Goal: Information Seeking & Learning: Learn about a topic

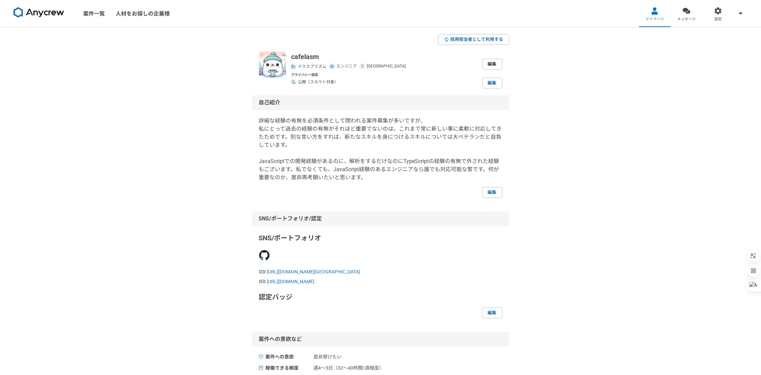
click at [490, 64] on link "編集" at bounding box center [492, 64] width 20 height 11
select select "14"
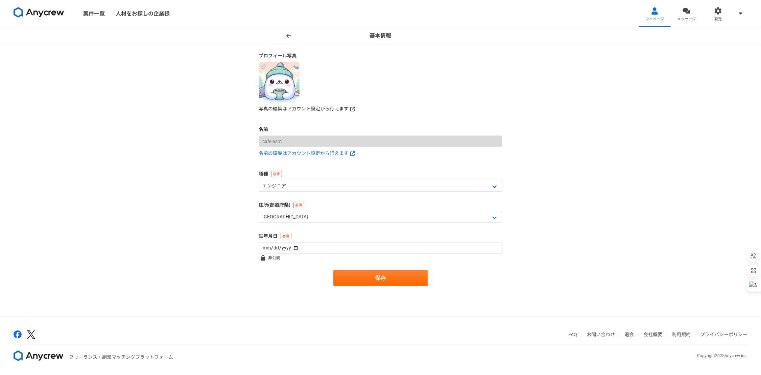
click at [339, 108] on link "写真の編集はアカウント設定から行えます" at bounding box center [380, 108] width 243 height 7
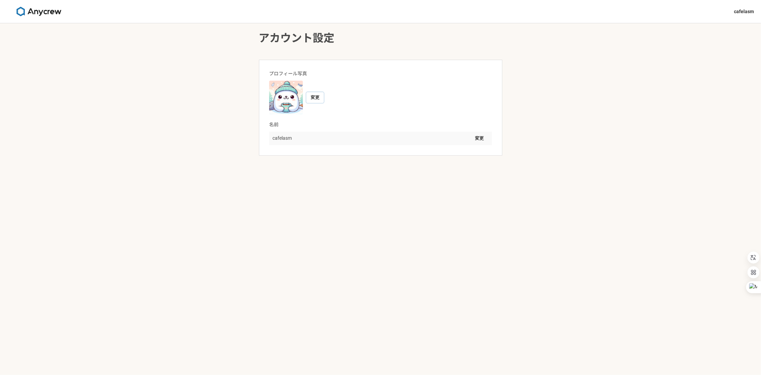
click at [315, 95] on button "変更" at bounding box center [315, 97] width 18 height 11
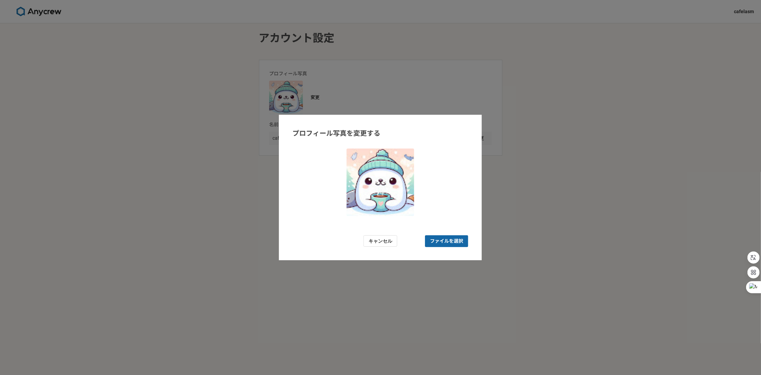
click at [445, 238] on span "ファイルを選択" at bounding box center [446, 241] width 33 height 7
click at [445, 238] on input "ファイルを選択" at bounding box center [446, 242] width 43 height 12
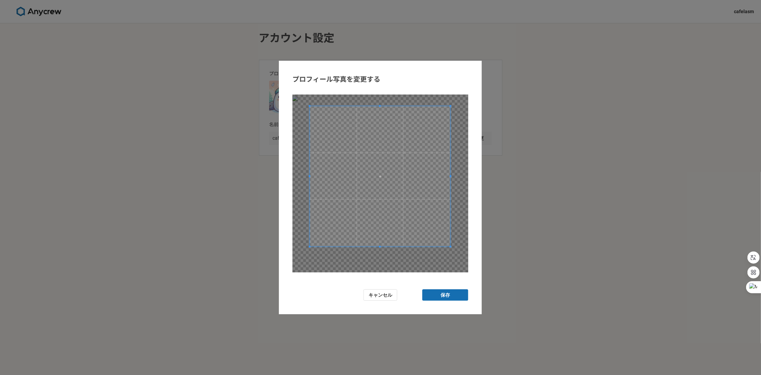
click at [389, 185] on span at bounding box center [380, 176] width 141 height 141
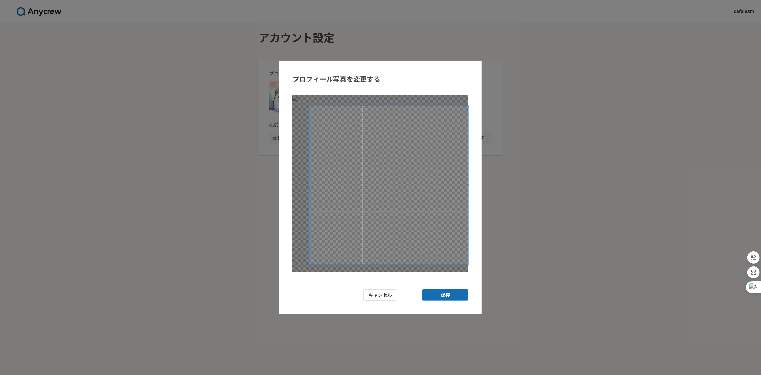
click at [479, 277] on form "プロフィール写真を変更する キャンセル 保存" at bounding box center [380, 188] width 203 height 254
click at [249, 69] on div "プロフィール写真を変更する キャンセル 保存" at bounding box center [380, 187] width 761 height 375
click at [289, 271] on form "プロフィール写真を変更する キャンセル 保存" at bounding box center [380, 188] width 203 height 254
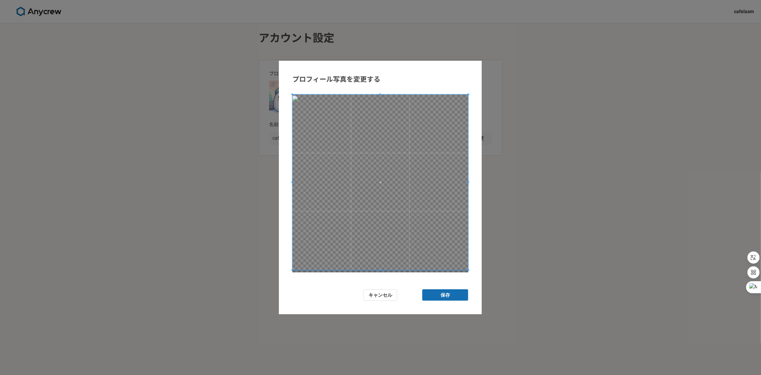
click at [272, 278] on div "プロフィール写真を変更する キャンセル 保存" at bounding box center [380, 187] width 761 height 375
click at [452, 294] on button "保存" at bounding box center [445, 296] width 46 height 12
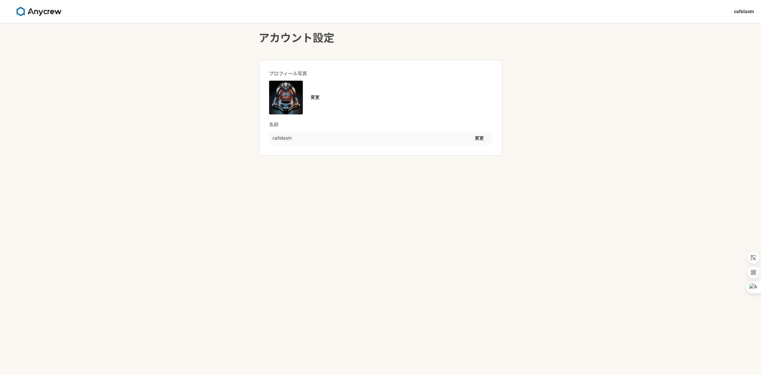
click at [37, 10] on img at bounding box center [39, 11] width 51 height 9
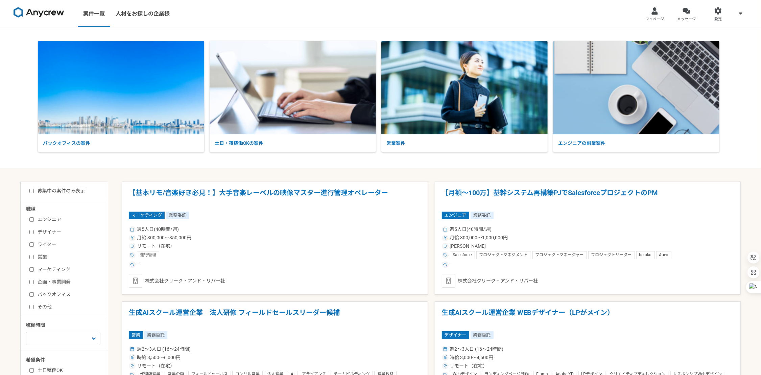
click at [57, 220] on label "エンジニア" at bounding box center [68, 219] width 78 height 7
click at [34, 220] on input "エンジニア" at bounding box center [31, 220] width 4 height 4
checkbox input "true"
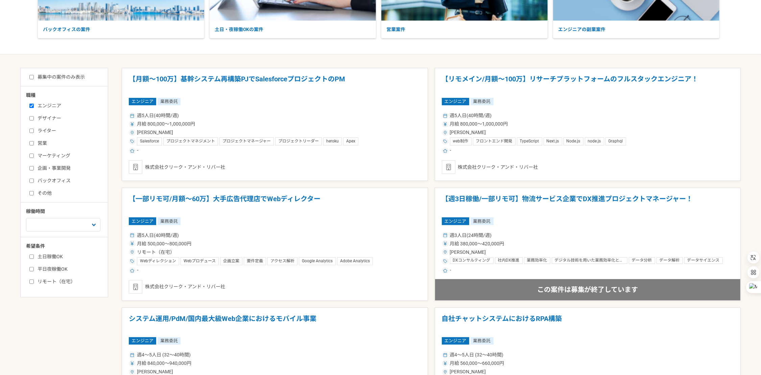
scroll to position [135, 0]
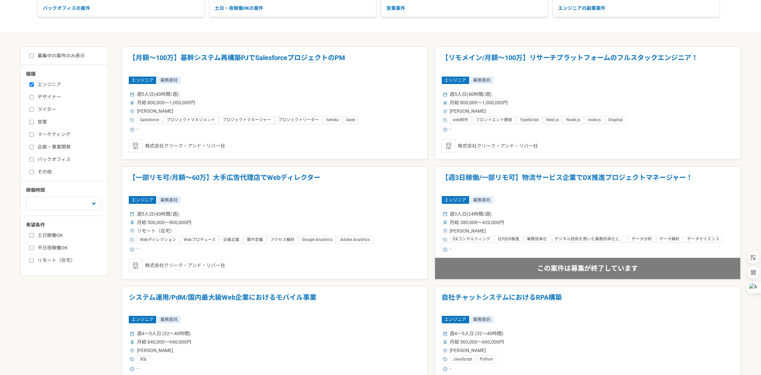
click at [33, 234] on input "土日稼働OK" at bounding box center [31, 235] width 4 height 4
checkbox input "true"
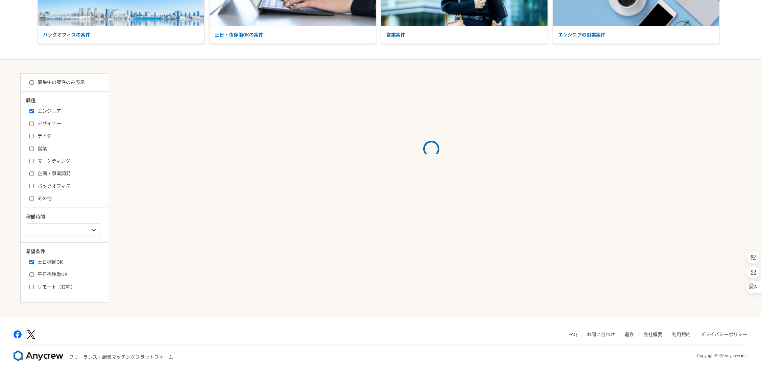
scroll to position [135, 0]
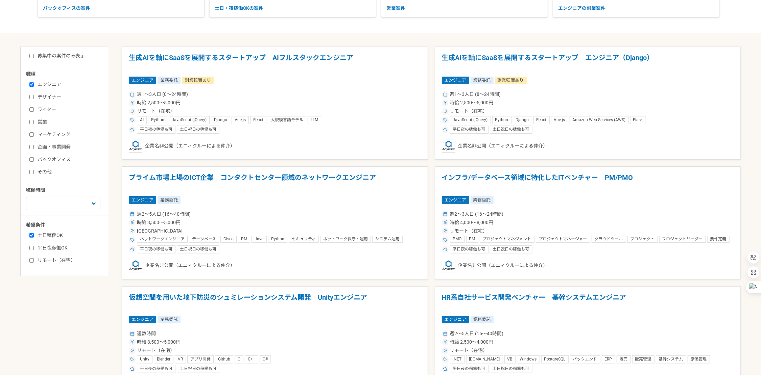
click at [32, 249] on input "平日夜稼働OK" at bounding box center [31, 248] width 4 height 4
checkbox input "true"
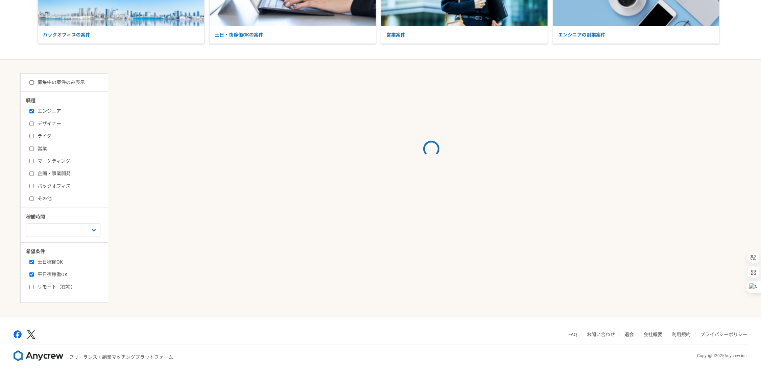
scroll to position [135, 0]
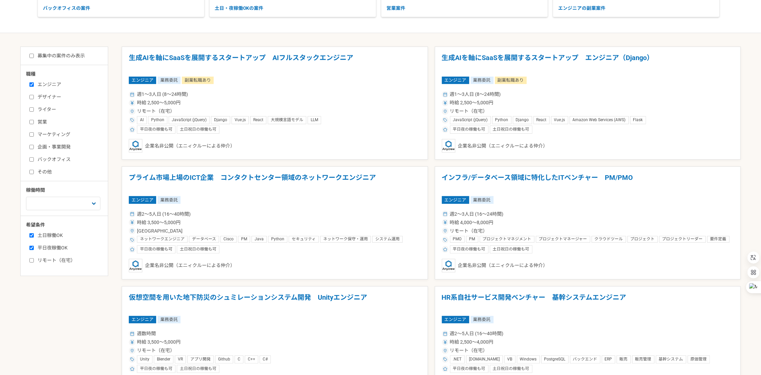
click at [32, 261] on input "リモート（在宅）" at bounding box center [31, 260] width 4 height 4
checkbox input "true"
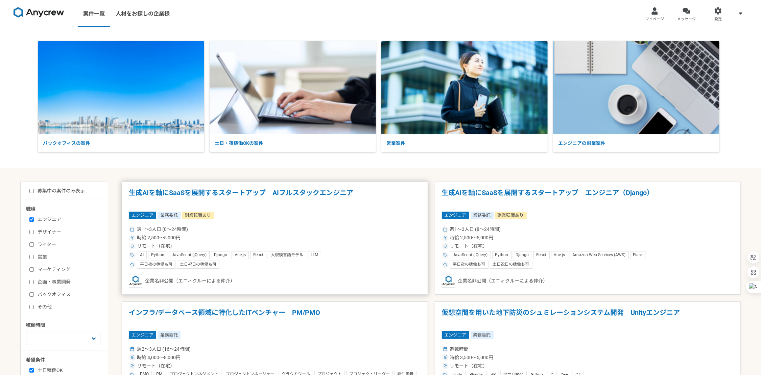
click at [372, 245] on div "リモート（在宅）" at bounding box center [275, 246] width 292 height 7
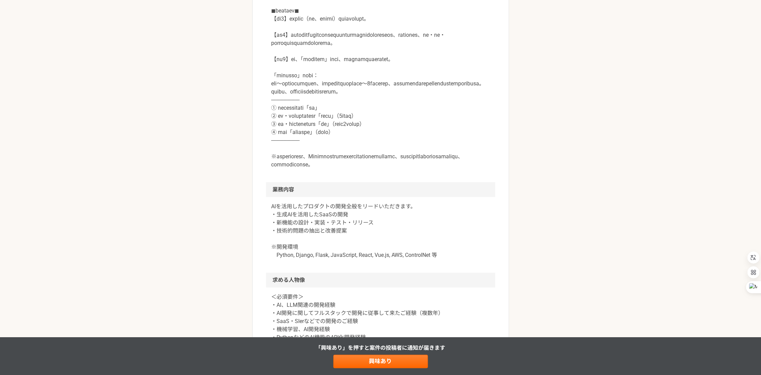
scroll to position [338, 0]
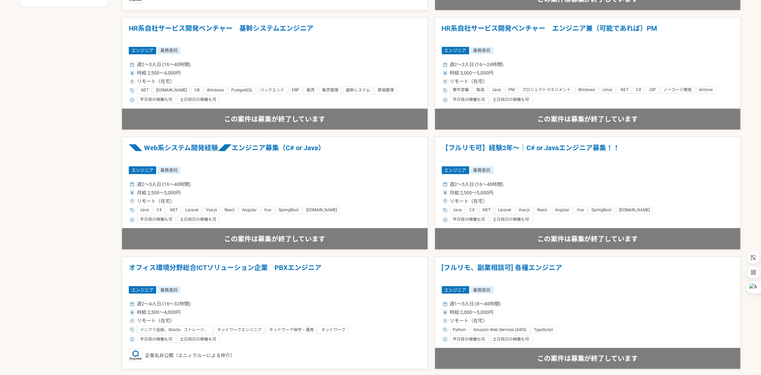
scroll to position [405, 0]
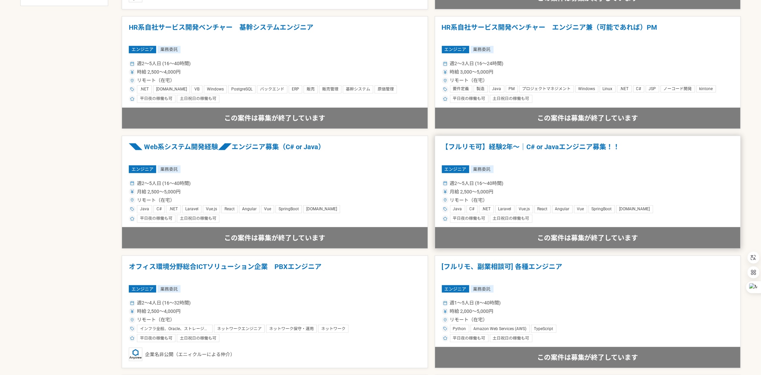
click at [543, 184] on div "週2〜5人日 (16〜40時間)" at bounding box center [588, 183] width 292 height 7
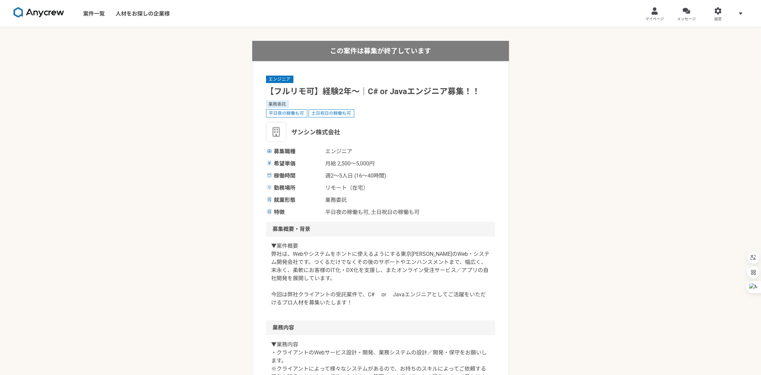
scroll to position [135, 0]
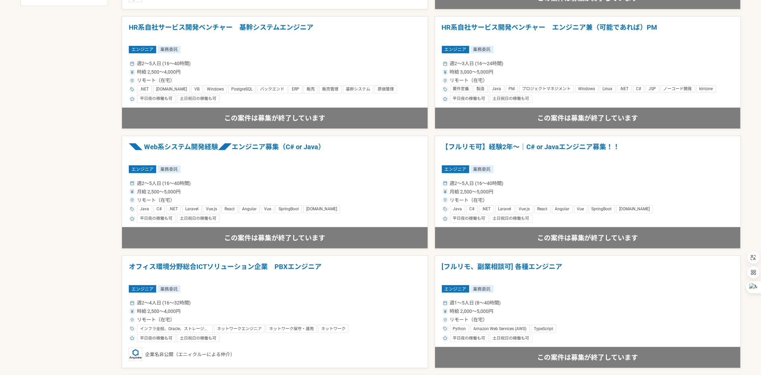
scroll to position [203, 0]
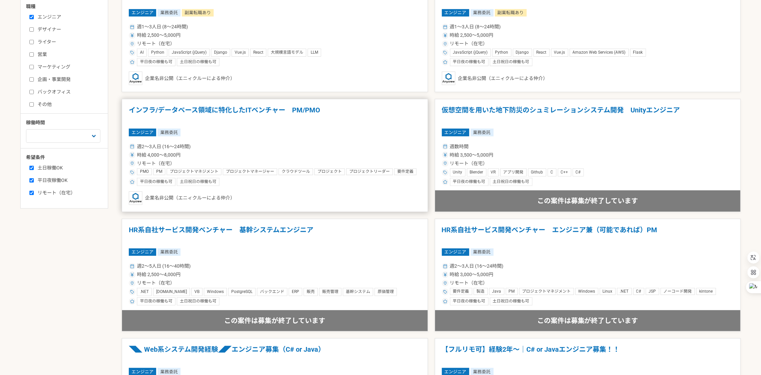
click at [226, 139] on article "インフラ/データベース領域に特化したITベンチャー　PM/PMO エンジニア 業務委託 週2〜3人日 (16〜24時間) 時給 4,000〜8,000円 リモ…" at bounding box center [275, 155] width 306 height 113
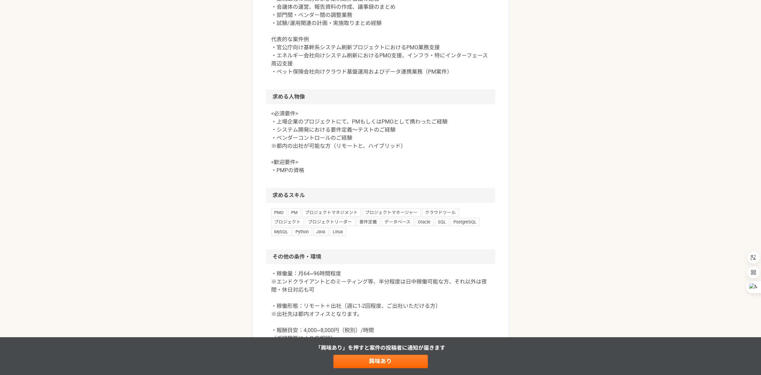
scroll to position [473, 0]
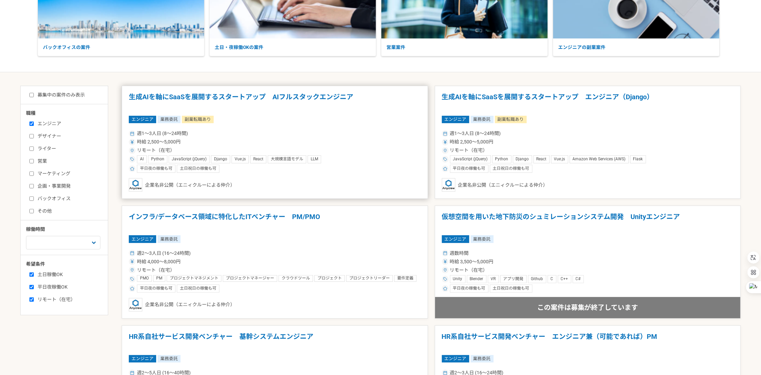
scroll to position [135, 0]
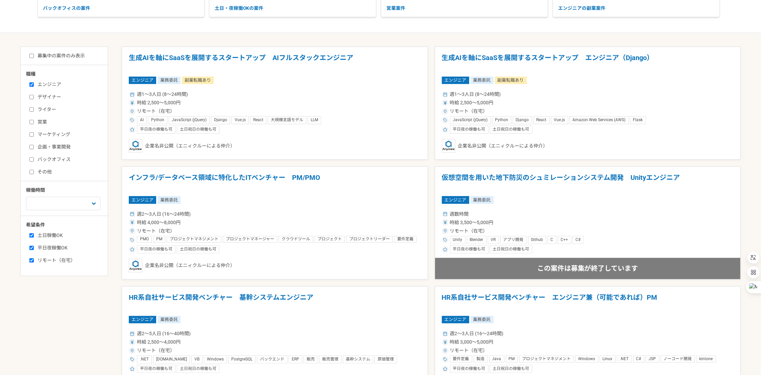
click at [32, 149] on input "企画・事業開発" at bounding box center [31, 147] width 4 height 4
checkbox input "true"
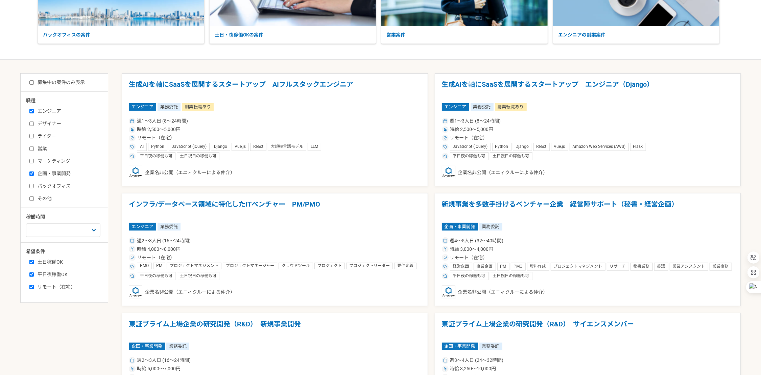
scroll to position [135, 0]
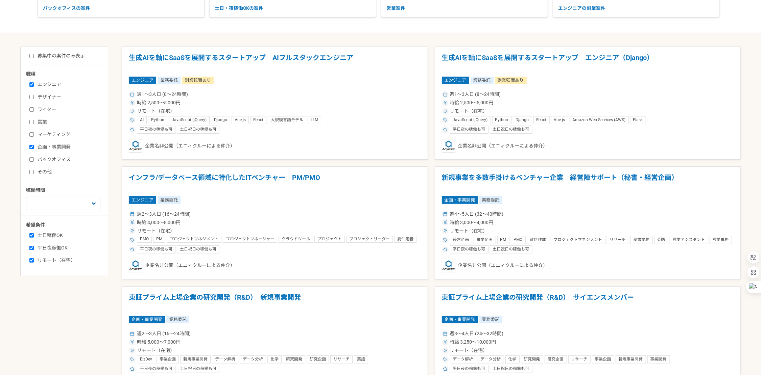
click at [32, 173] on input "その他" at bounding box center [31, 172] width 4 height 4
checkbox input "true"
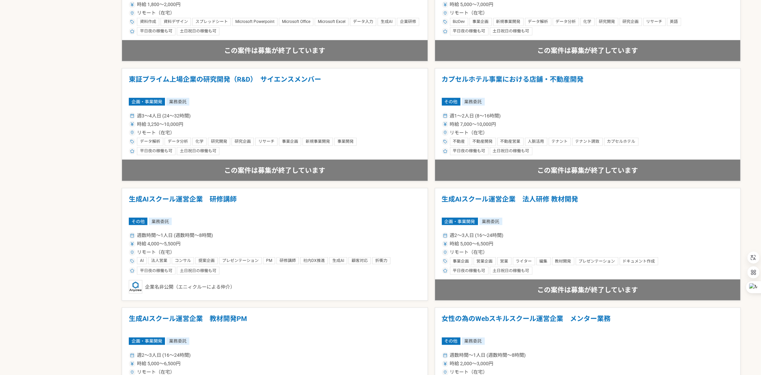
scroll to position [135, 0]
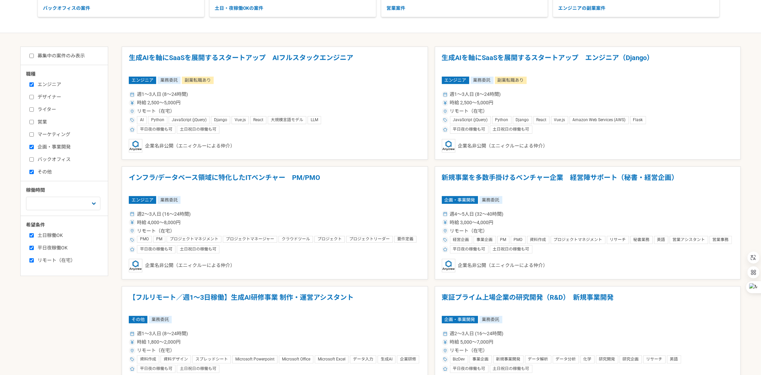
click at [32, 146] on input "企画・事業開発" at bounding box center [31, 147] width 4 height 4
checkbox input "false"
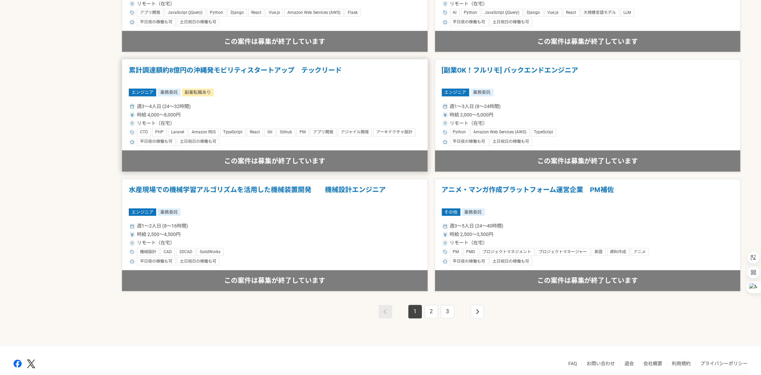
scroll to position [1110, 0]
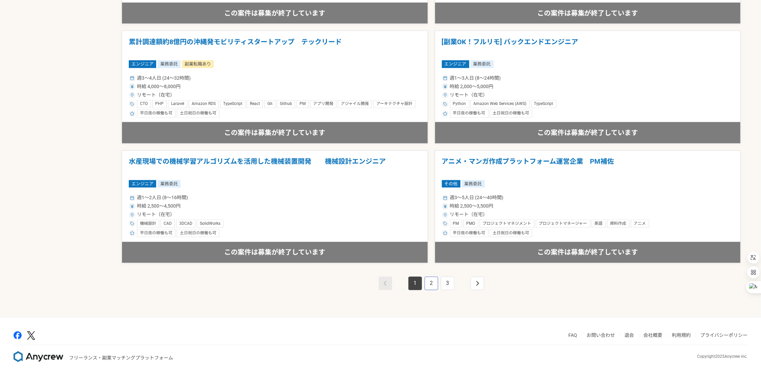
click at [430, 284] on link "2" at bounding box center [431, 284] width 14 height 14
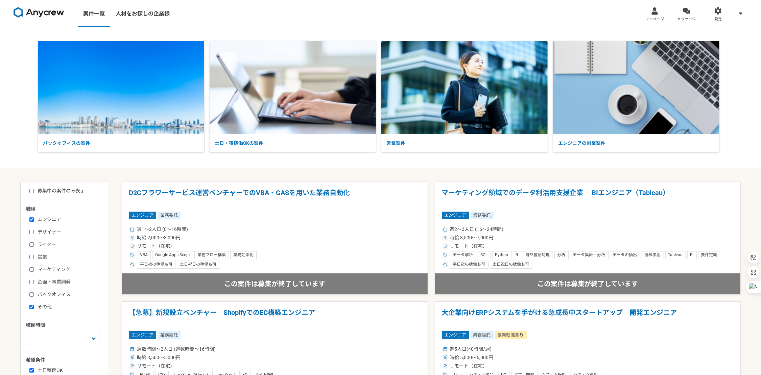
click at [80, 190] on label "募集中の案件のみ表示" at bounding box center [56, 191] width 55 height 7
click at [34, 190] on input "募集中の案件のみ表示" at bounding box center [31, 191] width 4 height 4
checkbox input "true"
